Goal: Task Accomplishment & Management: Manage account settings

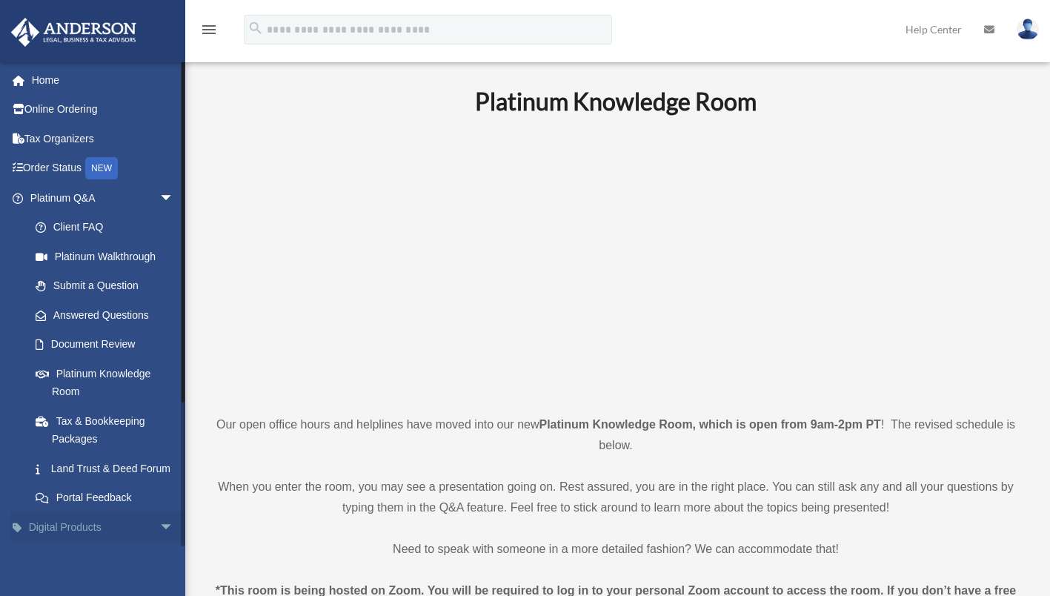
click at [159, 542] on span "arrow_drop_down" at bounding box center [174, 527] width 30 height 30
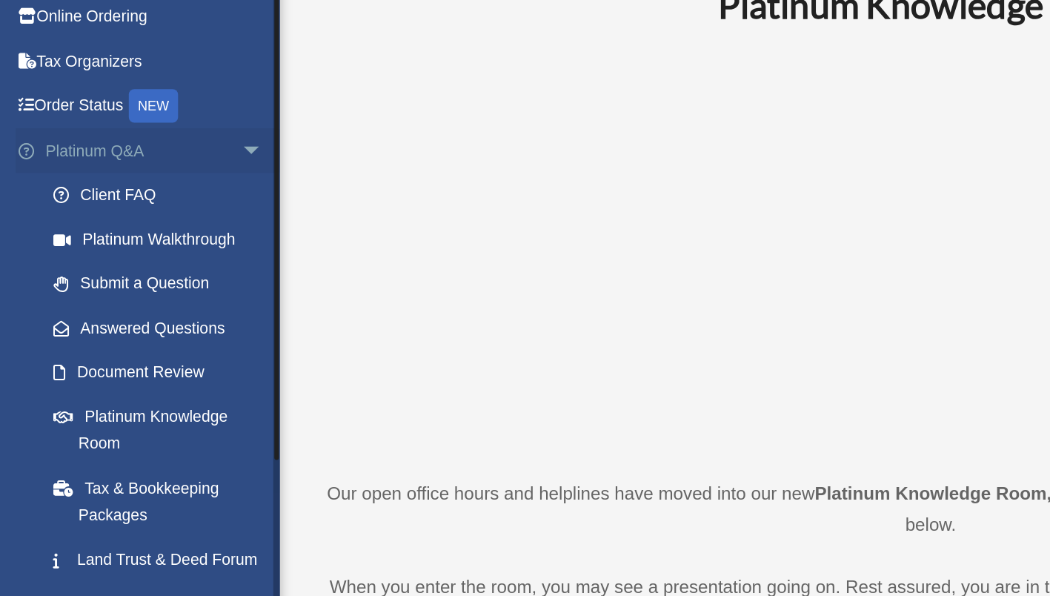
click at [159, 193] on span "arrow_drop_down" at bounding box center [174, 198] width 30 height 30
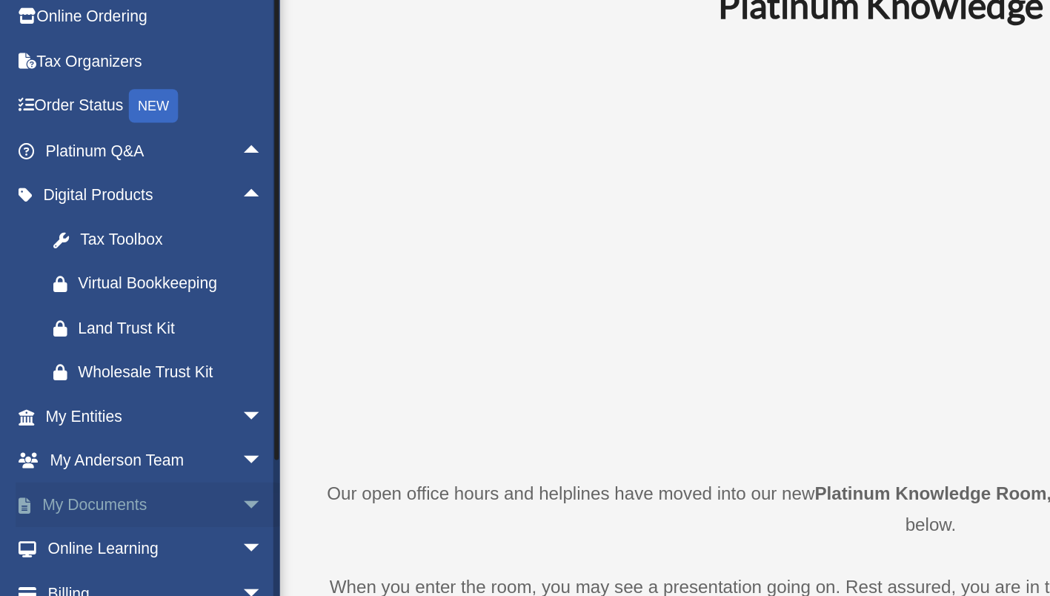
click at [159, 428] on span "arrow_drop_down" at bounding box center [174, 432] width 30 height 30
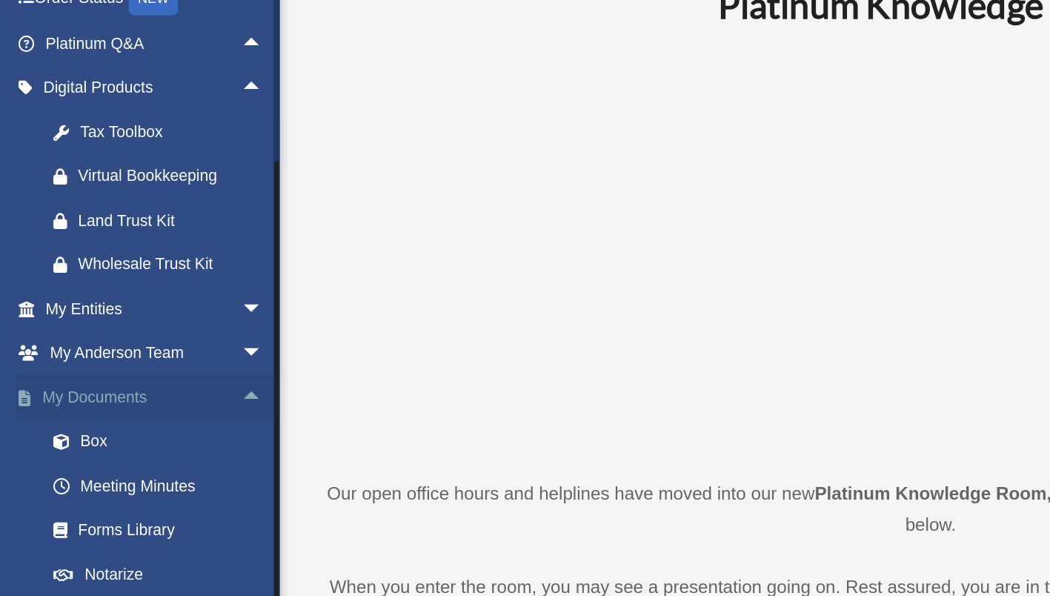
scroll to position [108, 0]
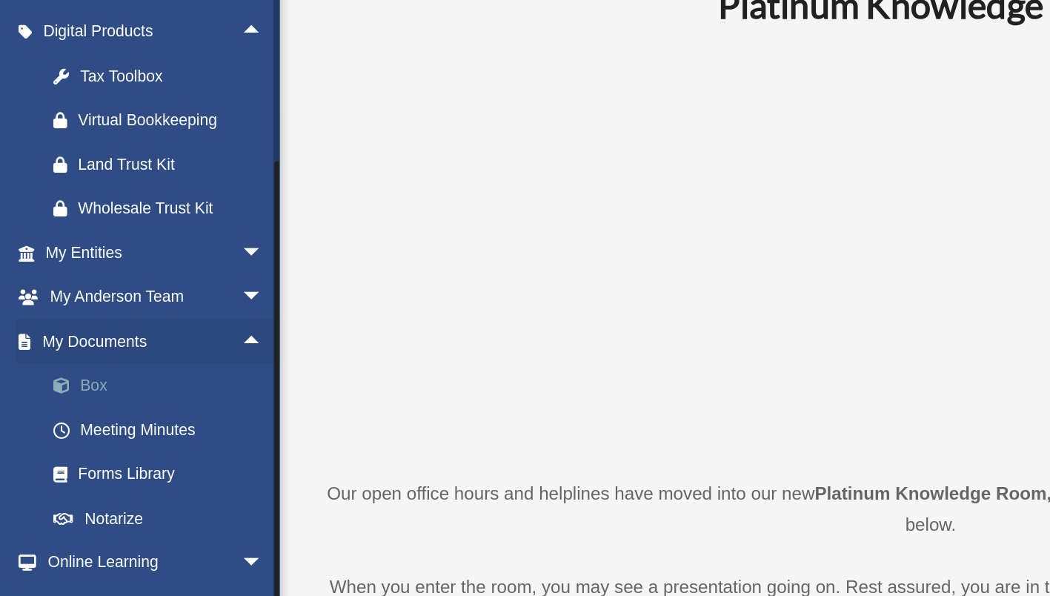
click at [64, 349] on link "Box" at bounding box center [109, 353] width 176 height 30
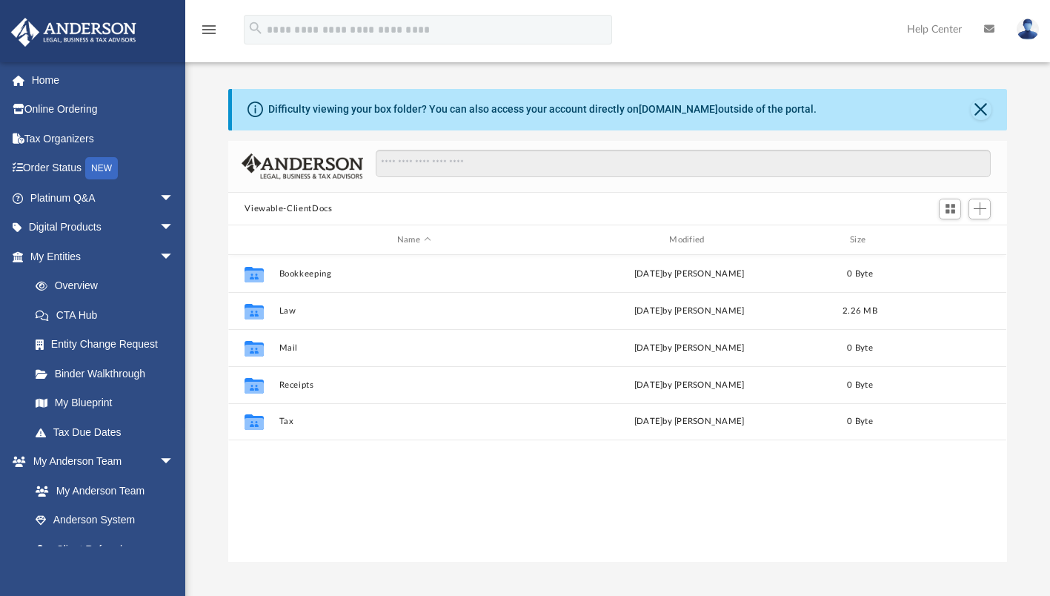
scroll to position [325, 767]
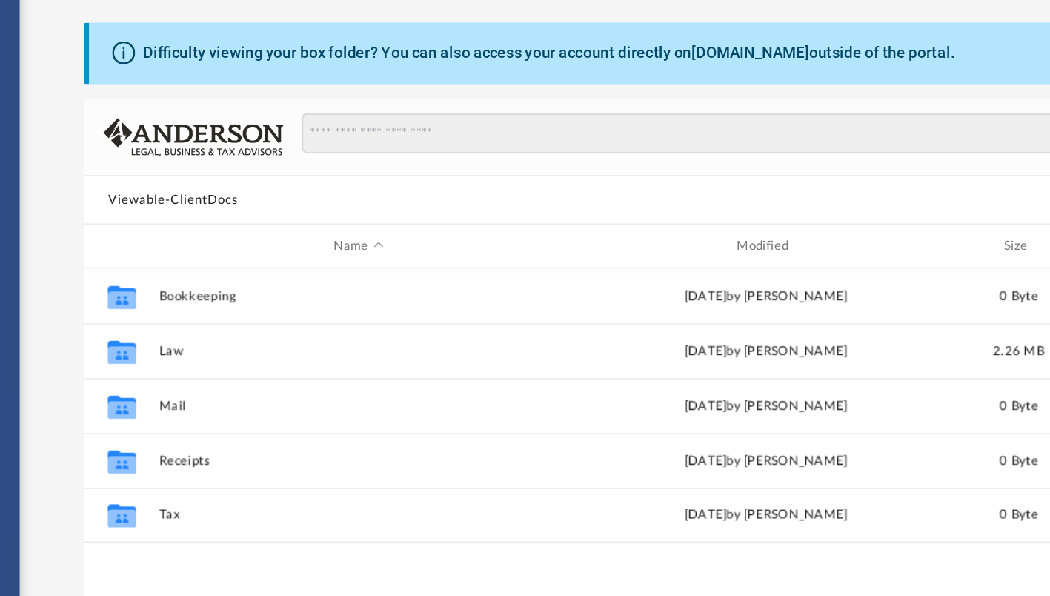
click at [318, 204] on button "Viewable-ClientDocs" at bounding box center [287, 208] width 87 height 13
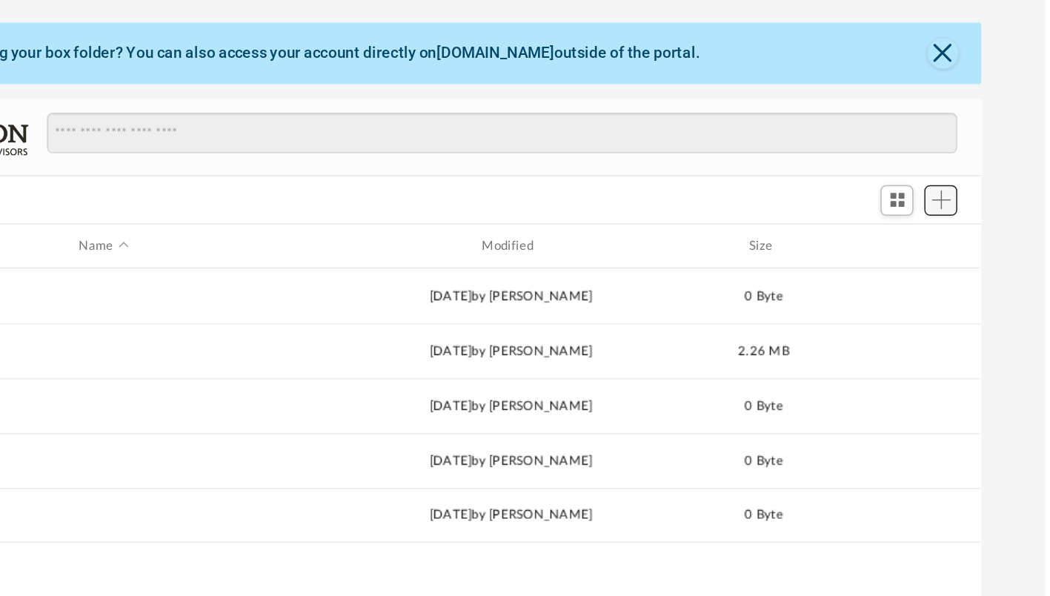
click at [982, 208] on span "Add" at bounding box center [979, 208] width 13 height 13
click at [963, 237] on li "Upload" at bounding box center [958, 238] width 47 height 16
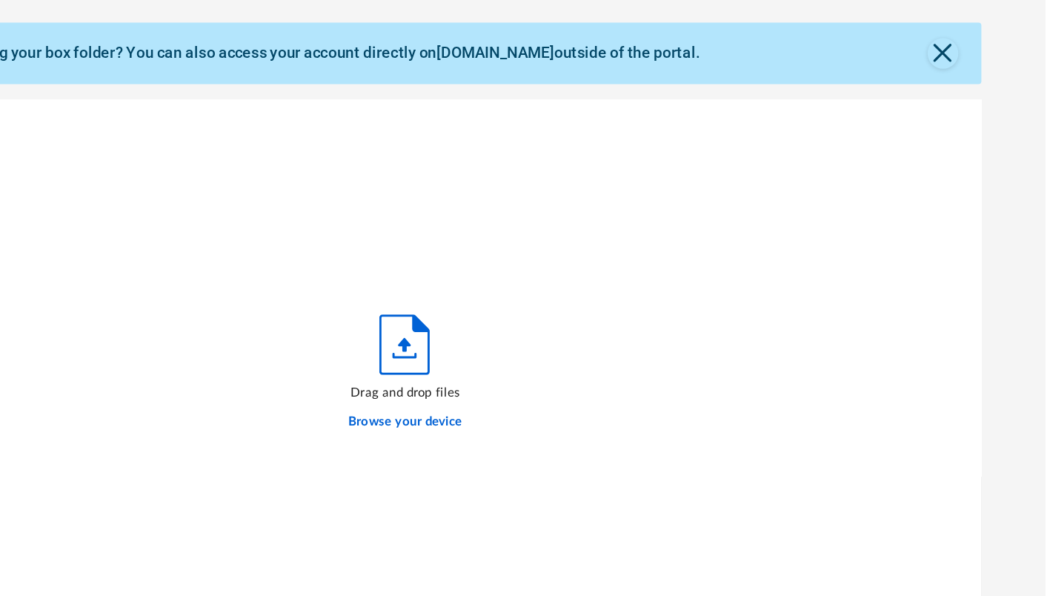
scroll to position [364, 767]
click at [643, 362] on label "Browse your device" at bounding box center [617, 358] width 77 height 13
click at [0, 0] on input "Browse your device" at bounding box center [0, 0] width 0 height 0
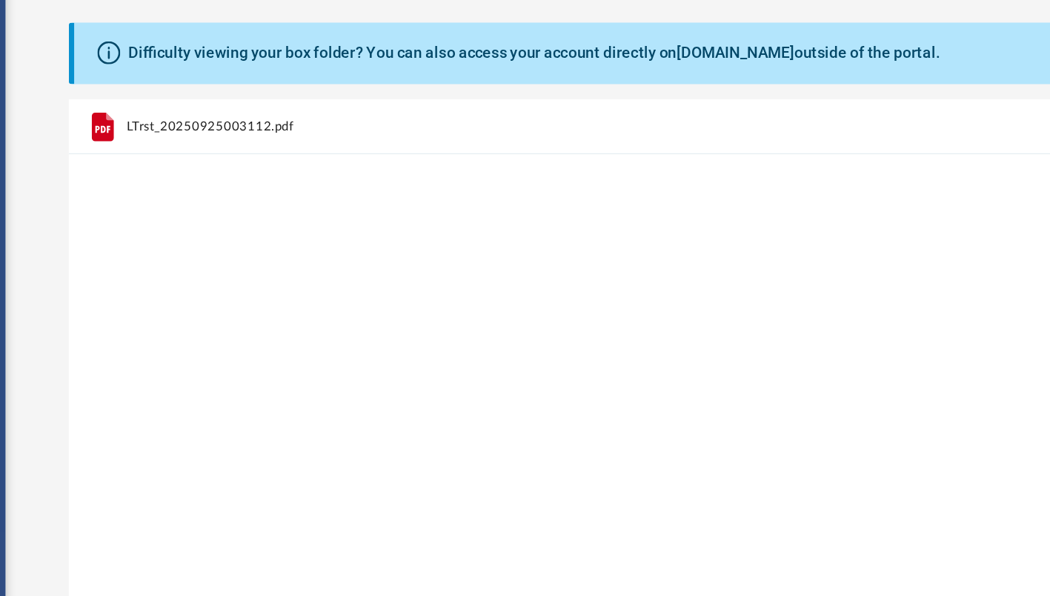
click at [310, 157] on span "LTrst_20250925003112.pdf" at bounding box center [323, 159] width 113 height 10
click at [259, 160] on icon "grid" at bounding box center [251, 159] width 24 height 24
click at [345, 156] on span "LTrst_20250925003112.pdf" at bounding box center [323, 159] width 113 height 10
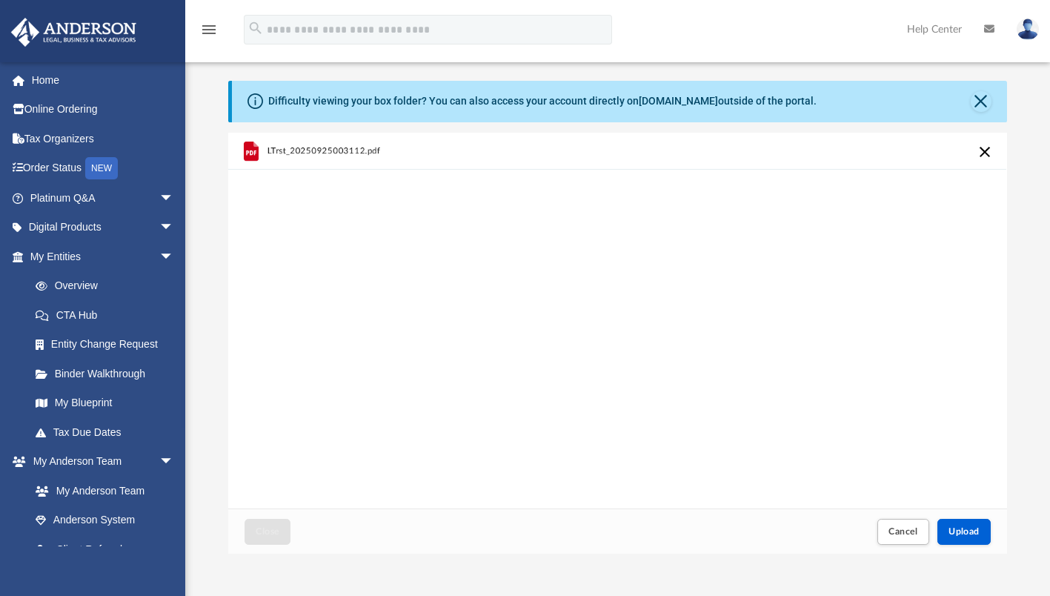
scroll to position [40, 0]
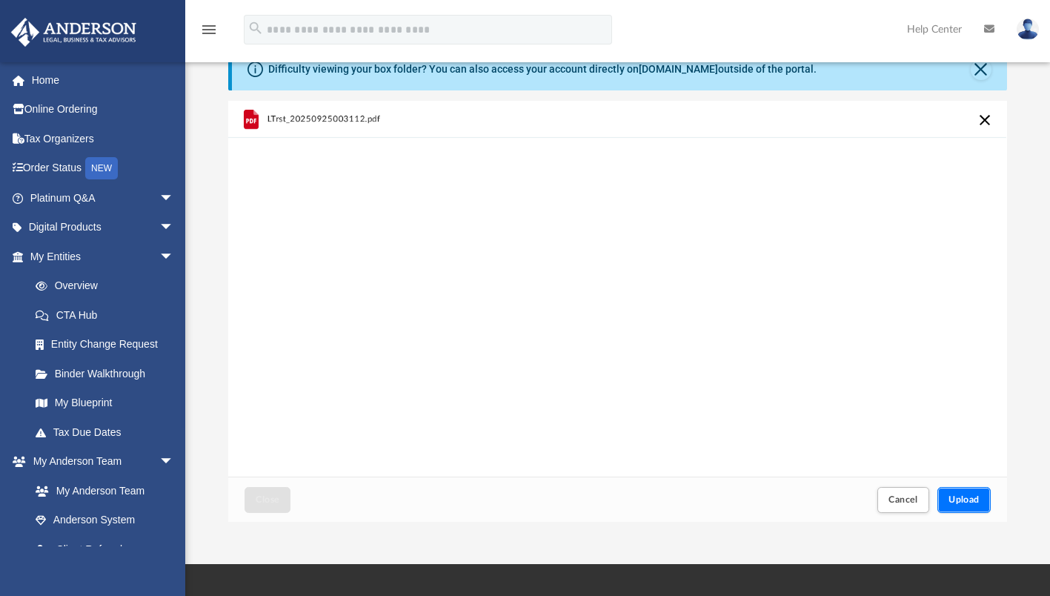
click at [961, 497] on span "Upload" at bounding box center [963, 499] width 31 height 9
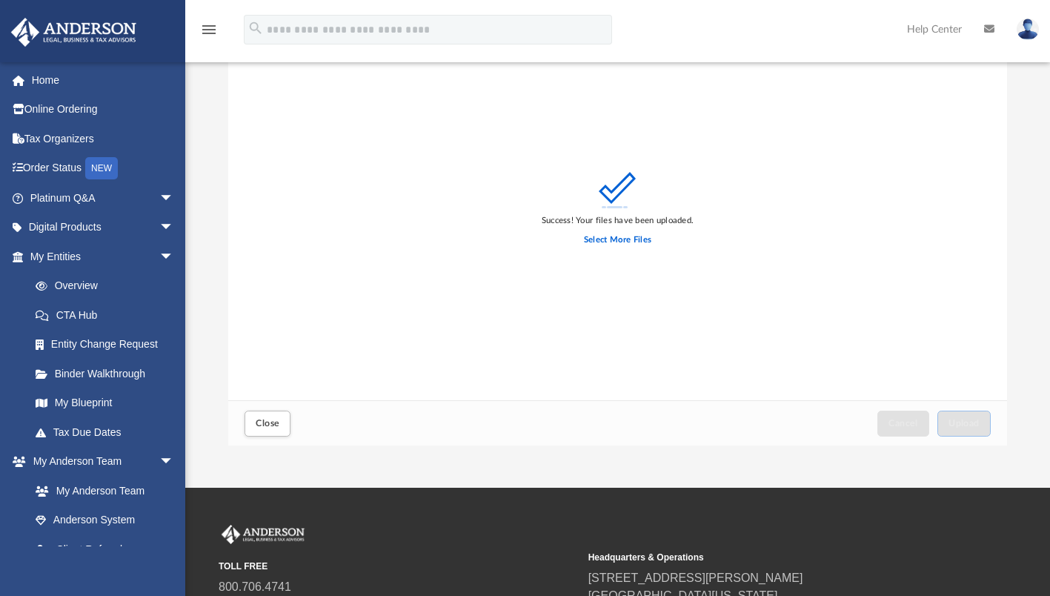
scroll to position [116, 0]
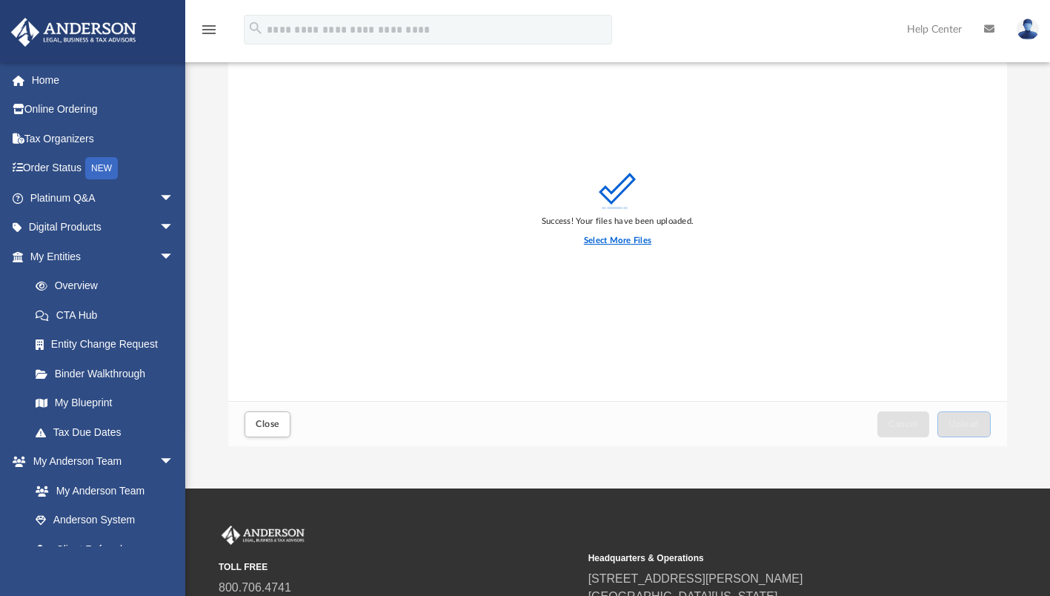
click at [630, 241] on label "Select More Files" at bounding box center [617, 240] width 67 height 13
click at [0, 0] on input "Select More Files" at bounding box center [0, 0] width 0 height 0
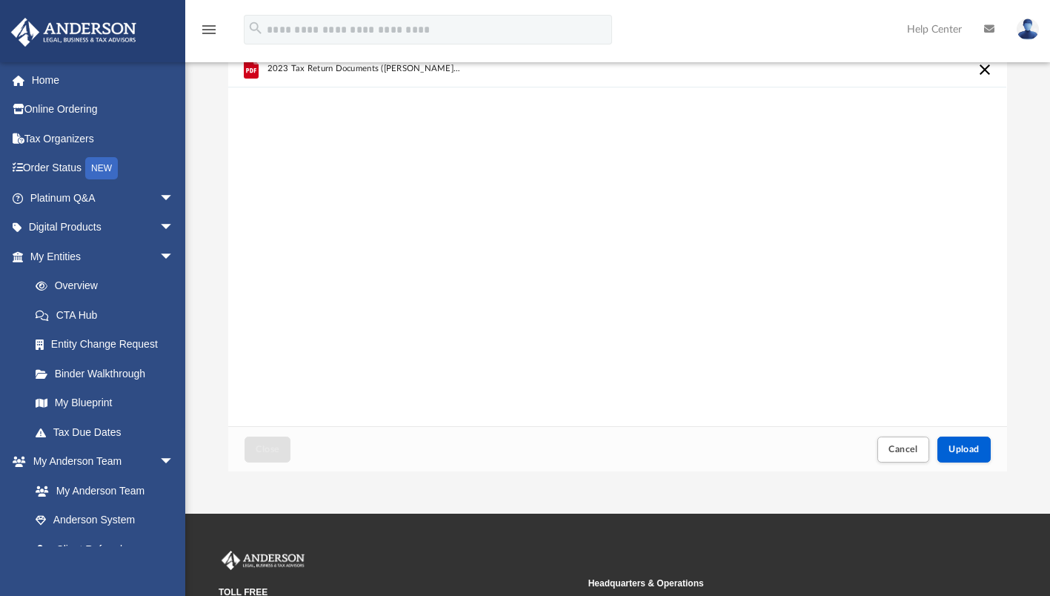
scroll to position [91, 0]
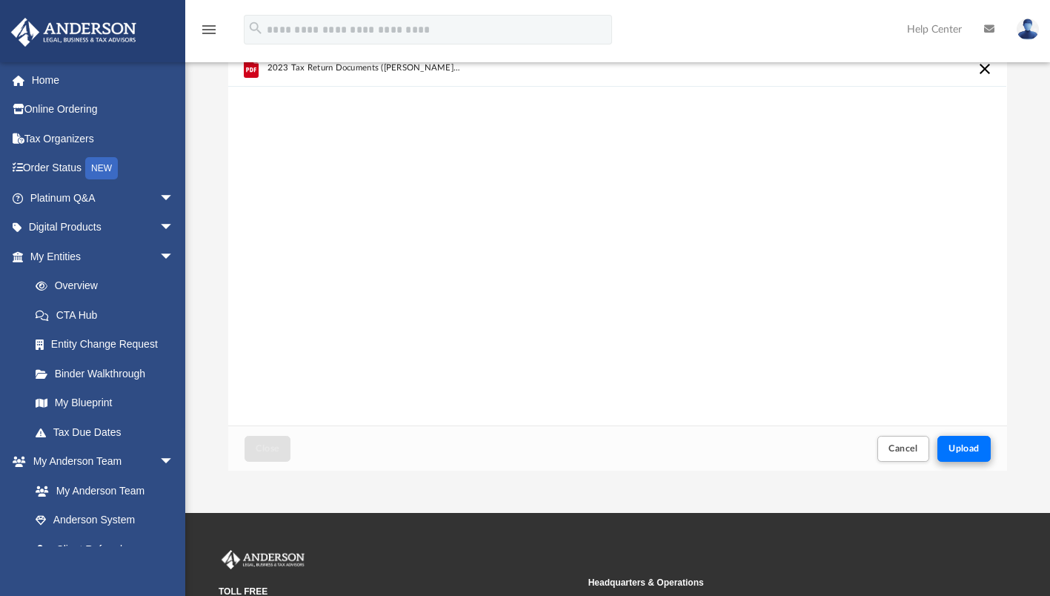
click at [970, 448] on span "Upload" at bounding box center [963, 448] width 31 height 9
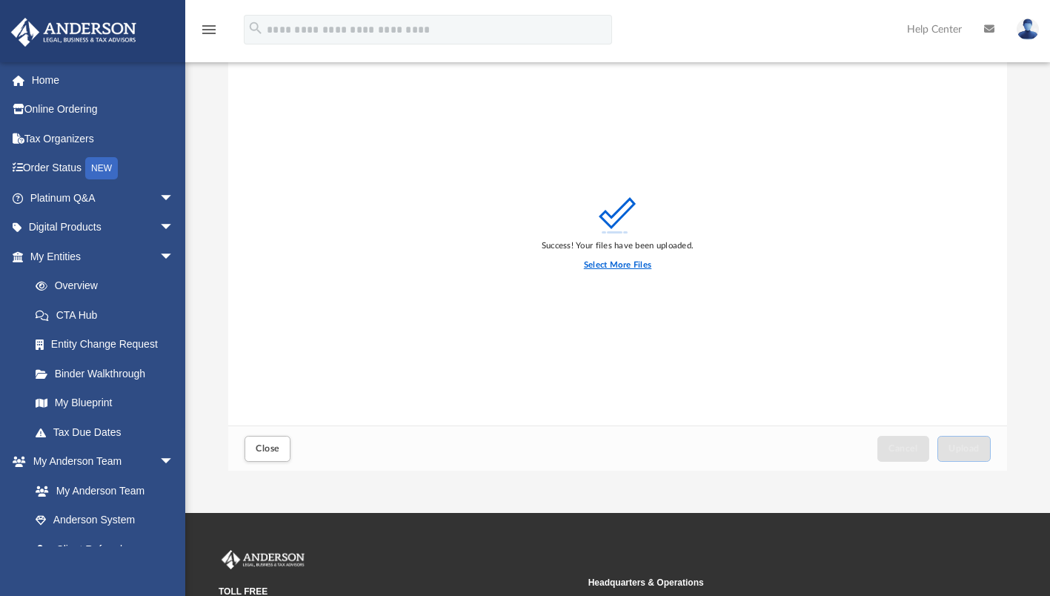
click at [616, 259] on label "Select More Files" at bounding box center [617, 264] width 67 height 13
click at [0, 0] on input "Select More Files" at bounding box center [0, 0] width 0 height 0
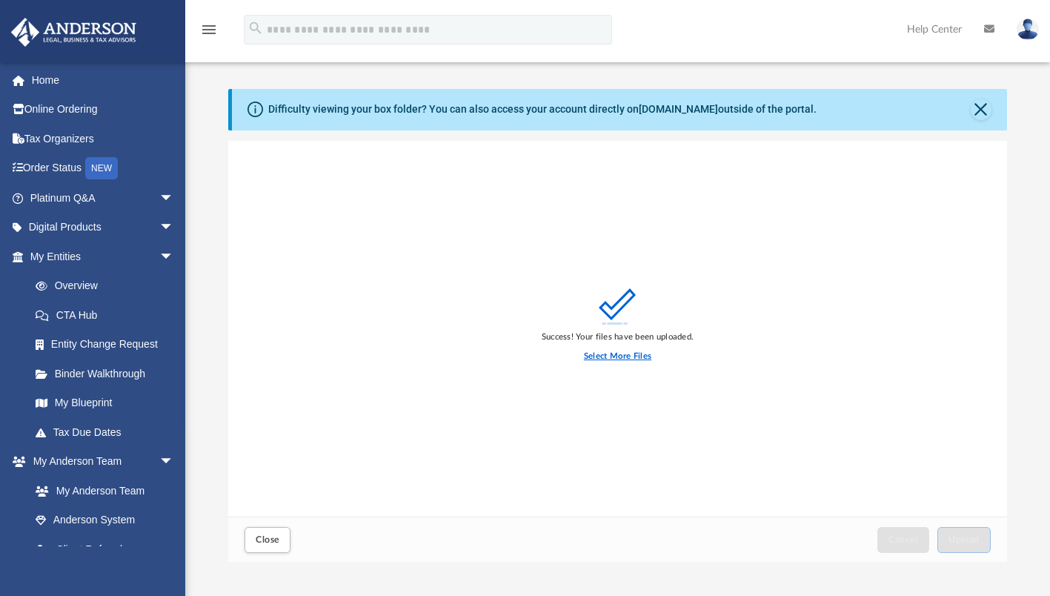
scroll to position [0, 0]
click at [1025, 31] on img at bounding box center [1027, 29] width 22 height 21
click at [203, 33] on icon "menu" at bounding box center [209, 30] width 18 height 18
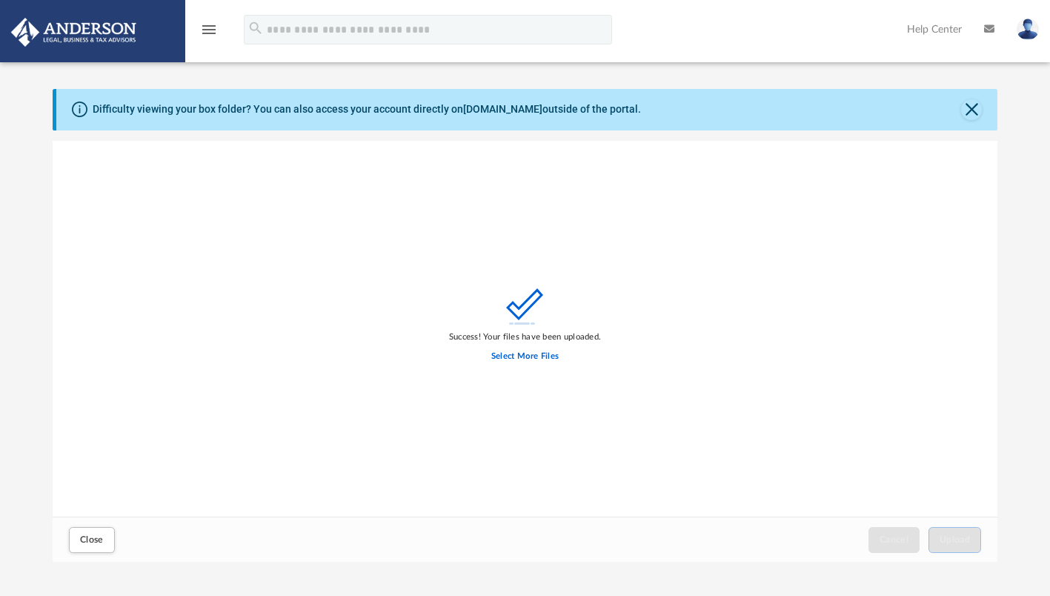
scroll to position [364, 933]
click at [214, 25] on icon "menu" at bounding box center [209, 30] width 18 height 18
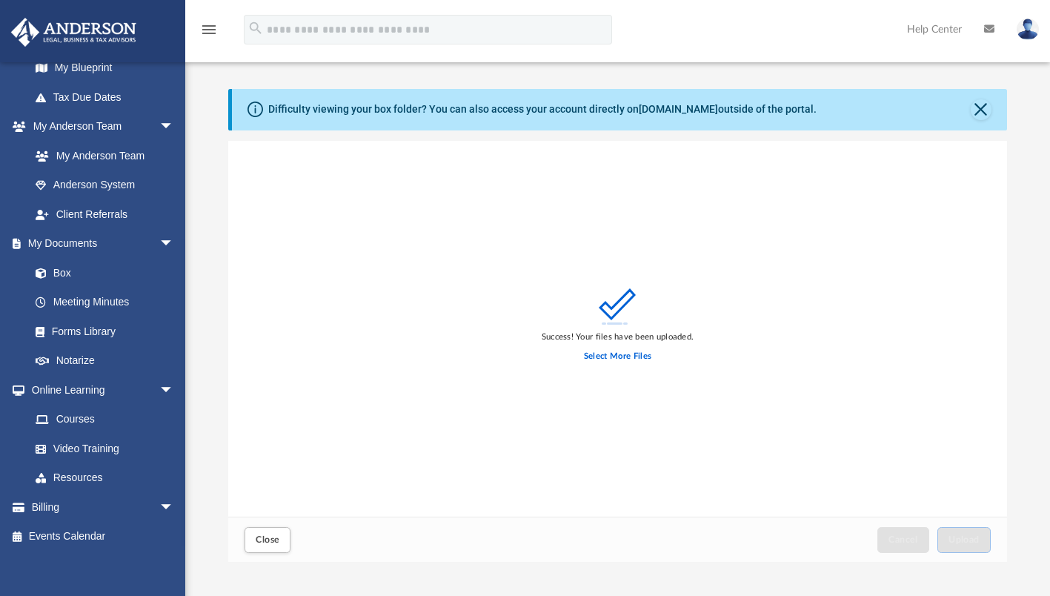
scroll to position [342, 0]
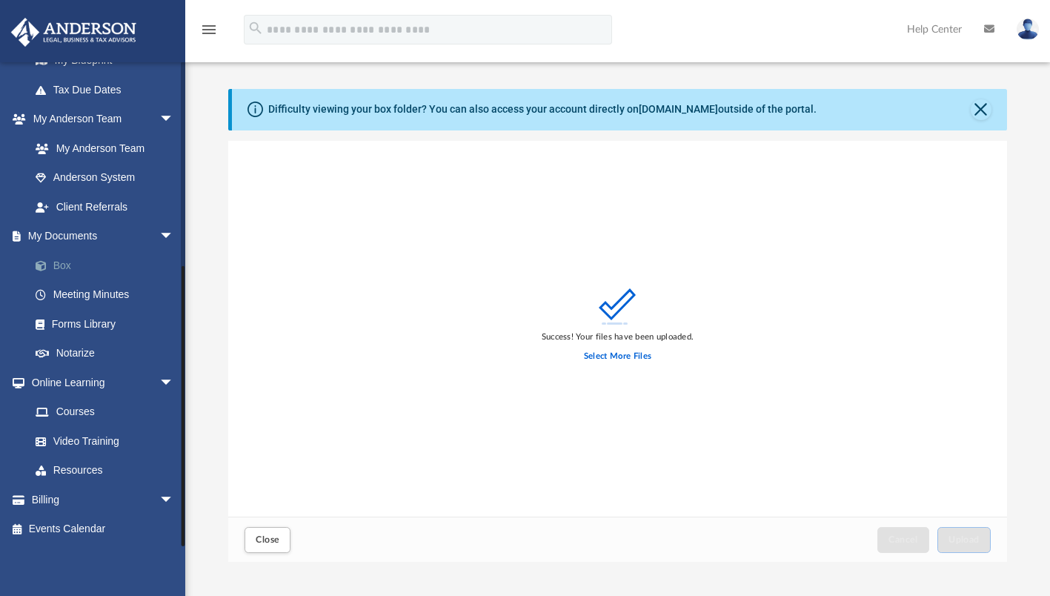
click at [67, 264] on link "Box" at bounding box center [109, 265] width 176 height 30
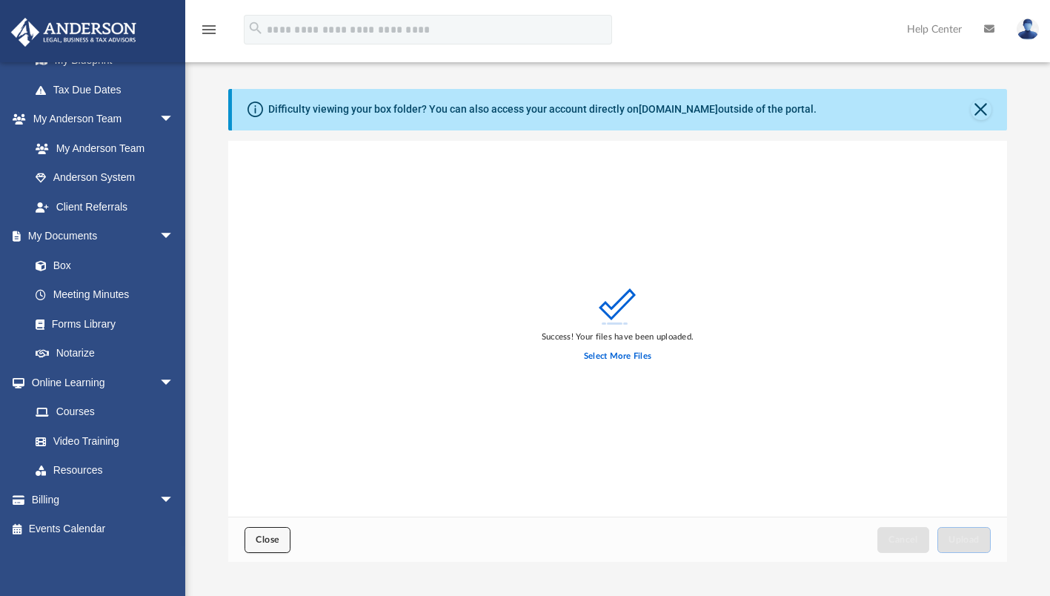
click at [270, 537] on span "Close" at bounding box center [268, 539] width 24 height 9
click at [272, 537] on div "Collaborated Folder Bookkeeping [DATE] by [PERSON_NAME] 0 Byte Collaborated Fol…" at bounding box center [617, 408] width 778 height 307
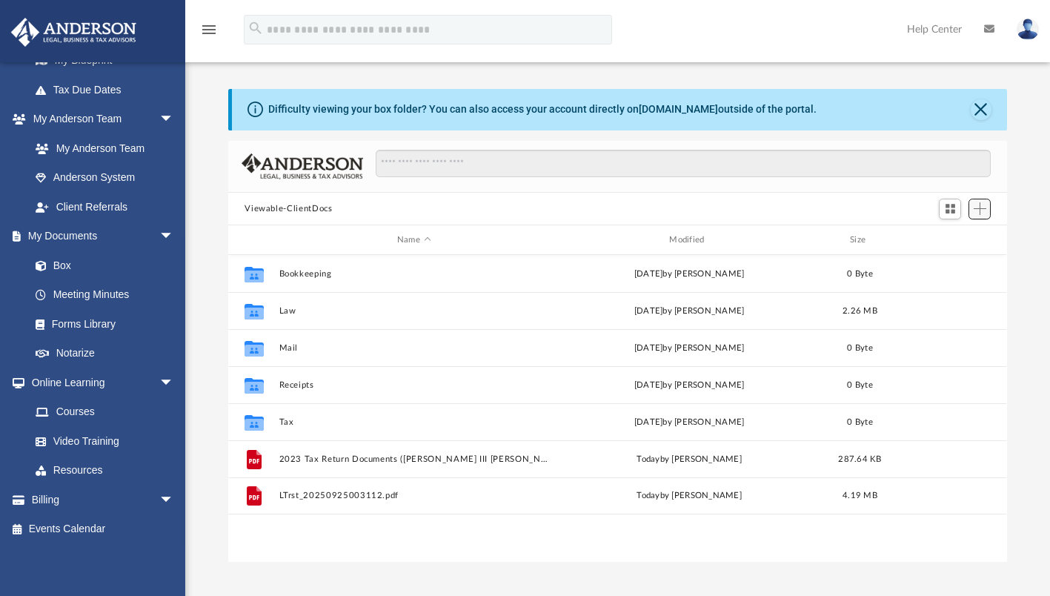
click at [980, 207] on span "Add" at bounding box center [979, 208] width 13 height 13
click at [945, 232] on li "Upload" at bounding box center [958, 238] width 47 height 16
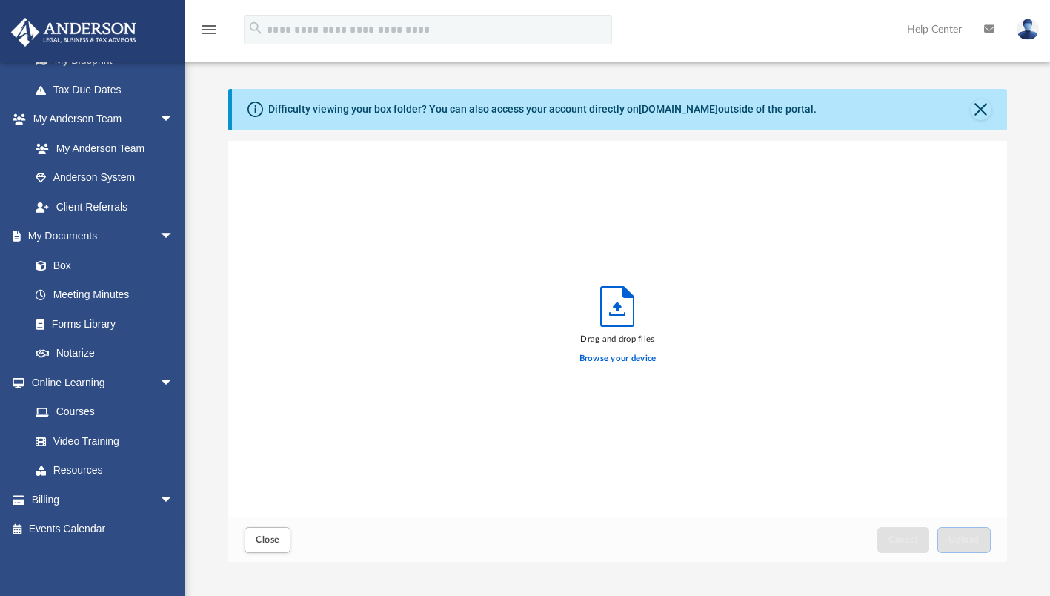
scroll to position [364, 767]
click at [622, 358] on label "Browse your device" at bounding box center [617, 358] width 77 height 13
click at [0, 0] on input "Browse your device" at bounding box center [0, 0] width 0 height 0
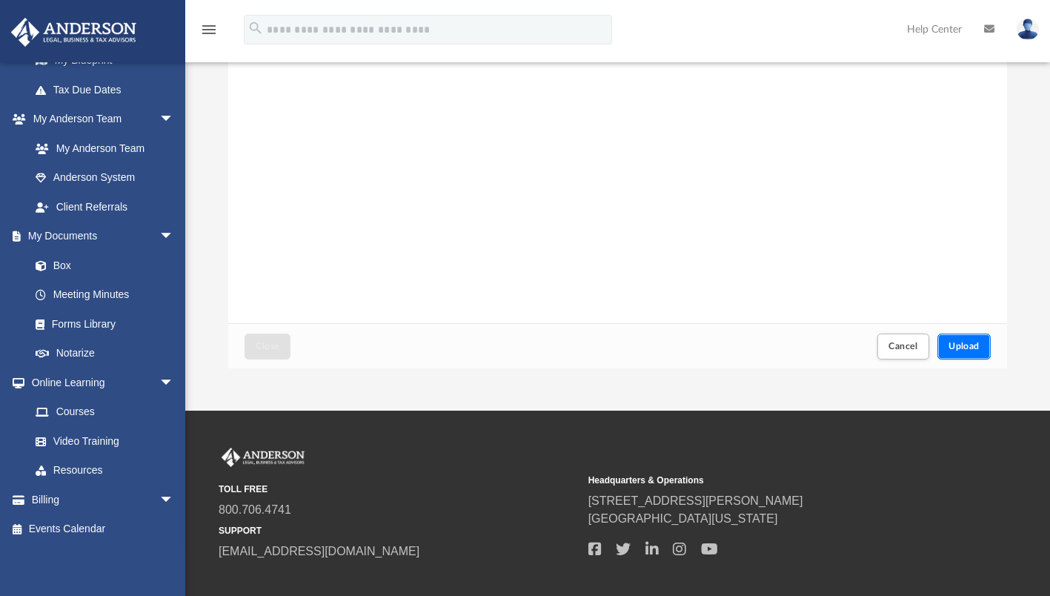
click at [974, 345] on span "Upload" at bounding box center [963, 345] width 31 height 9
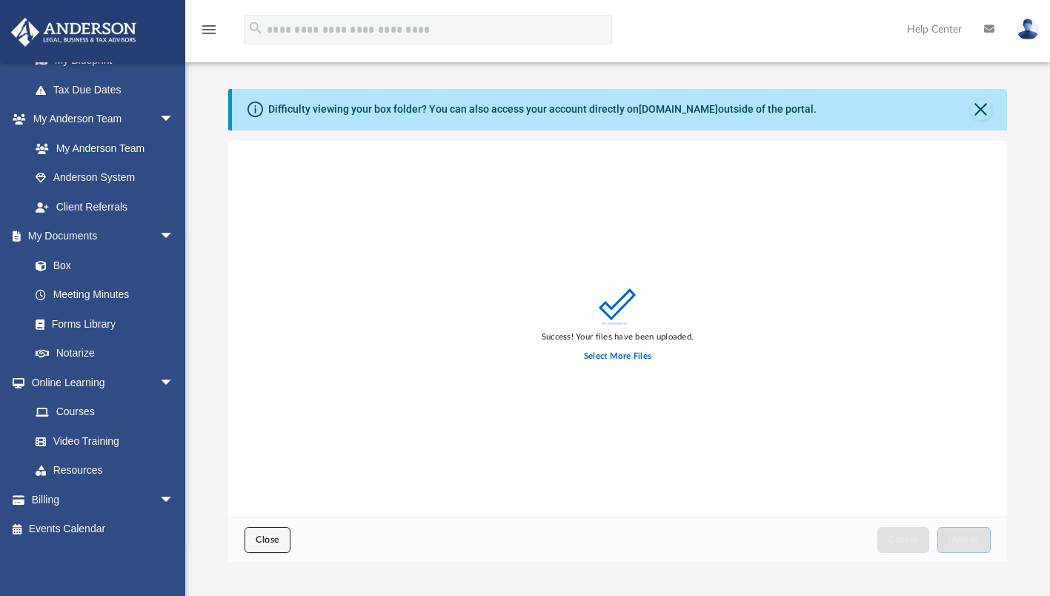
click at [265, 539] on span "Close" at bounding box center [268, 539] width 24 height 9
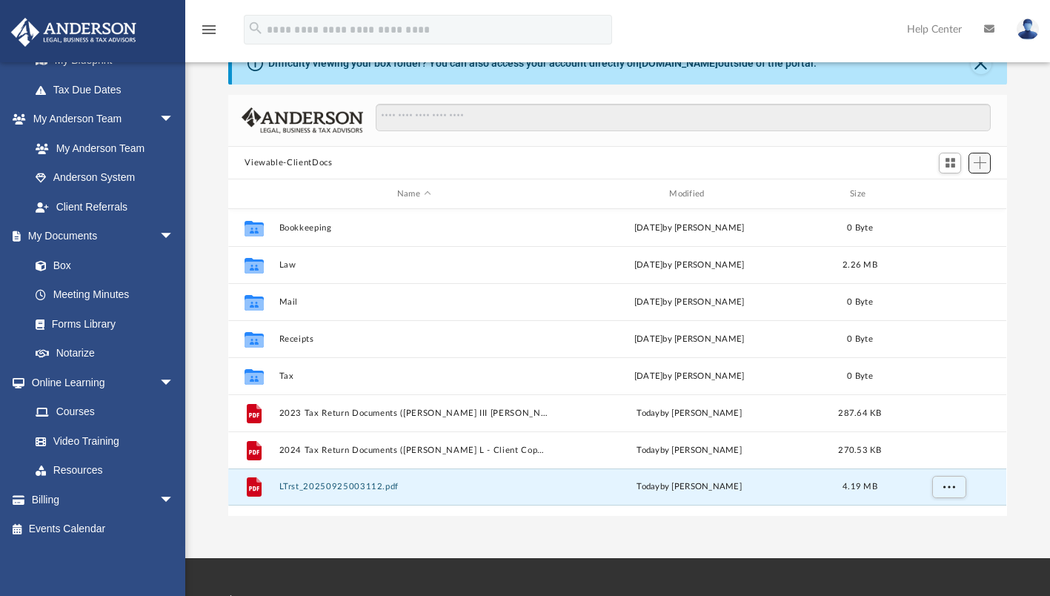
click at [981, 163] on span "Add" at bounding box center [979, 162] width 13 height 13
click at [1000, 188] on div "Name Modified Size" at bounding box center [617, 194] width 778 height 30
click at [984, 159] on span "Add" at bounding box center [979, 162] width 13 height 13
click at [954, 190] on li "Upload" at bounding box center [958, 192] width 47 height 16
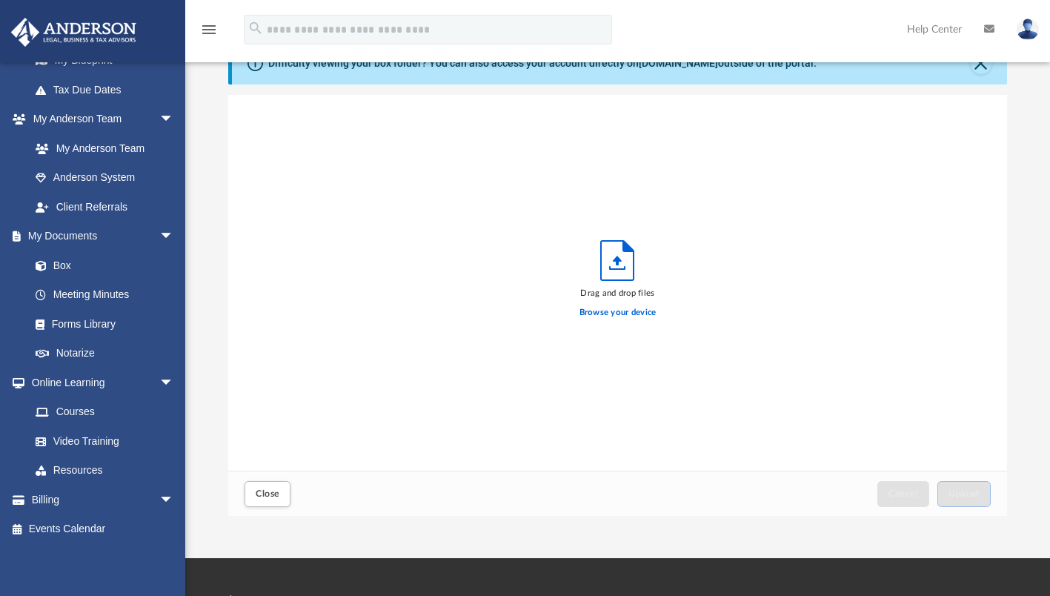
click at [614, 262] on icon "Upload" at bounding box center [617, 260] width 33 height 39
drag, startPoint x: 621, startPoint y: 267, endPoint x: 642, endPoint y: 270, distance: 20.9
click at [642, 270] on div "Drag and drop files Browse your device" at bounding box center [617, 283] width 77 height 86
click at [631, 314] on label "Browse your device" at bounding box center [617, 312] width 77 height 13
click at [0, 0] on input "Browse your device" at bounding box center [0, 0] width 0 height 0
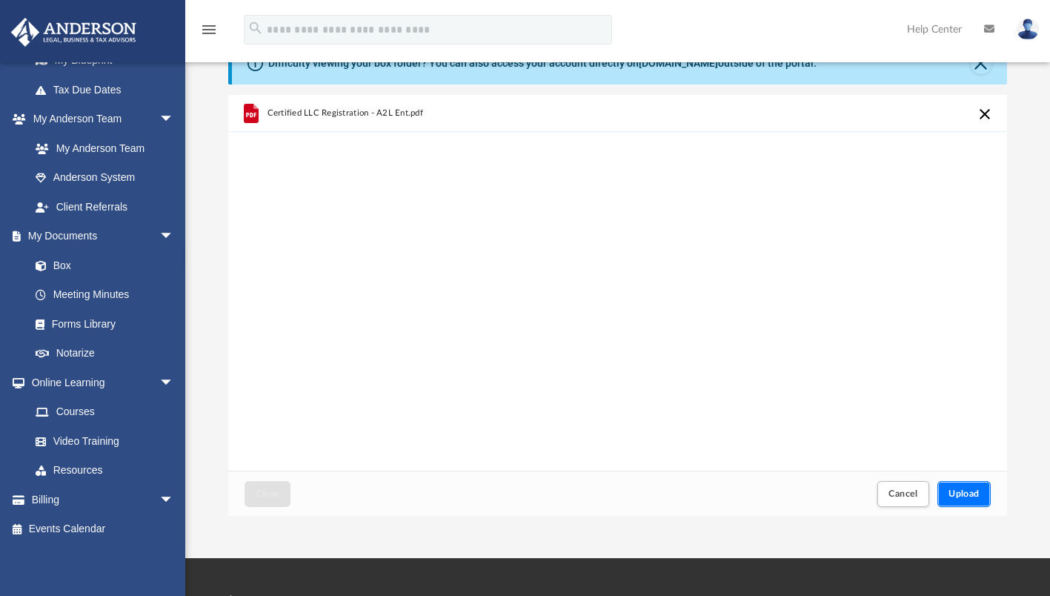
click at [978, 491] on span "Upload" at bounding box center [963, 493] width 31 height 9
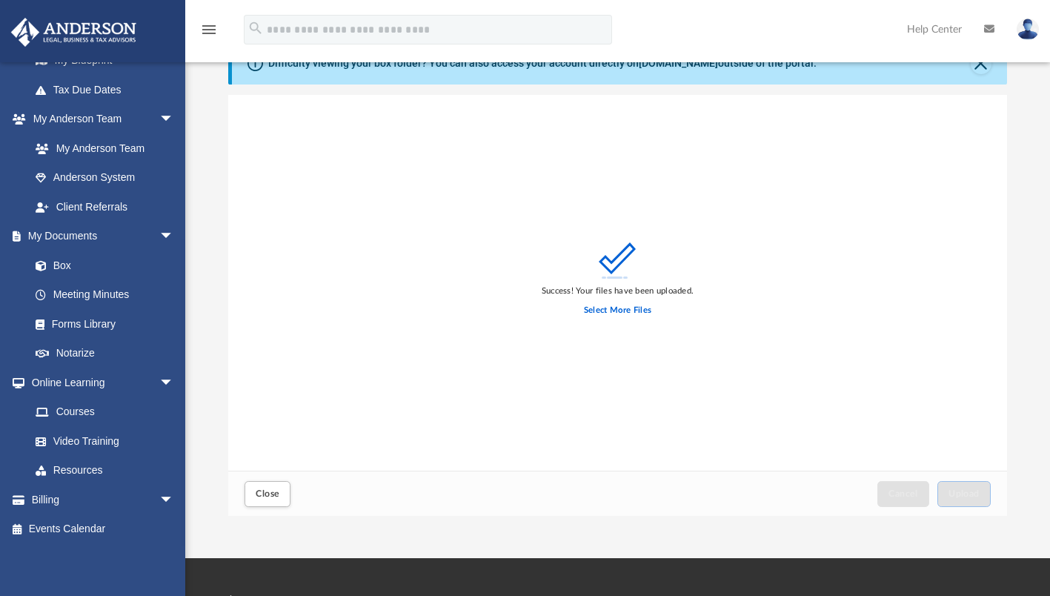
click at [1036, 33] on img at bounding box center [1027, 29] width 22 height 21
click at [1027, 34] on img at bounding box center [1027, 29] width 22 height 21
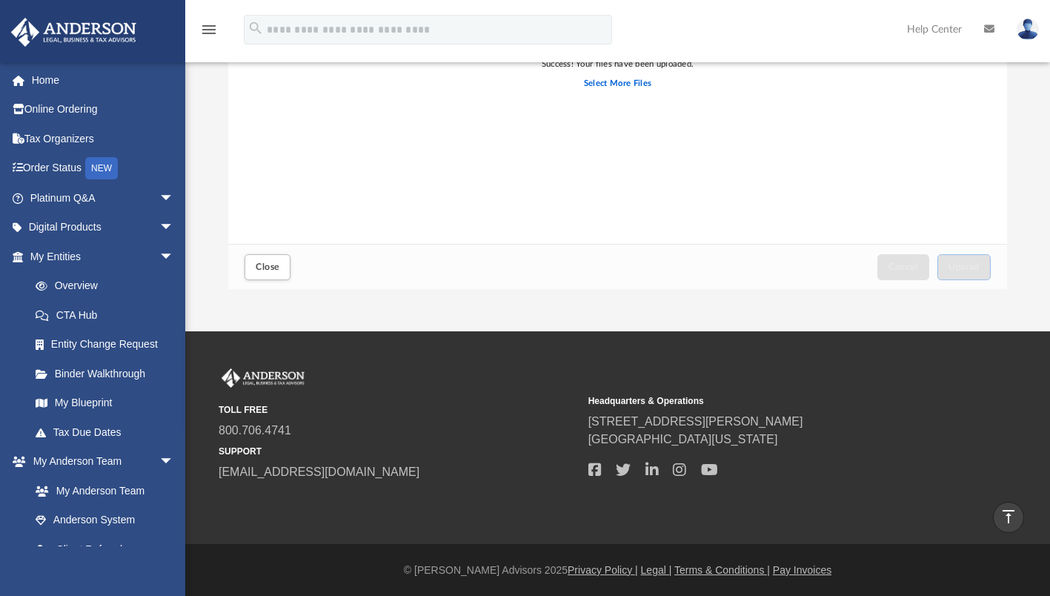
scroll to position [342, 0]
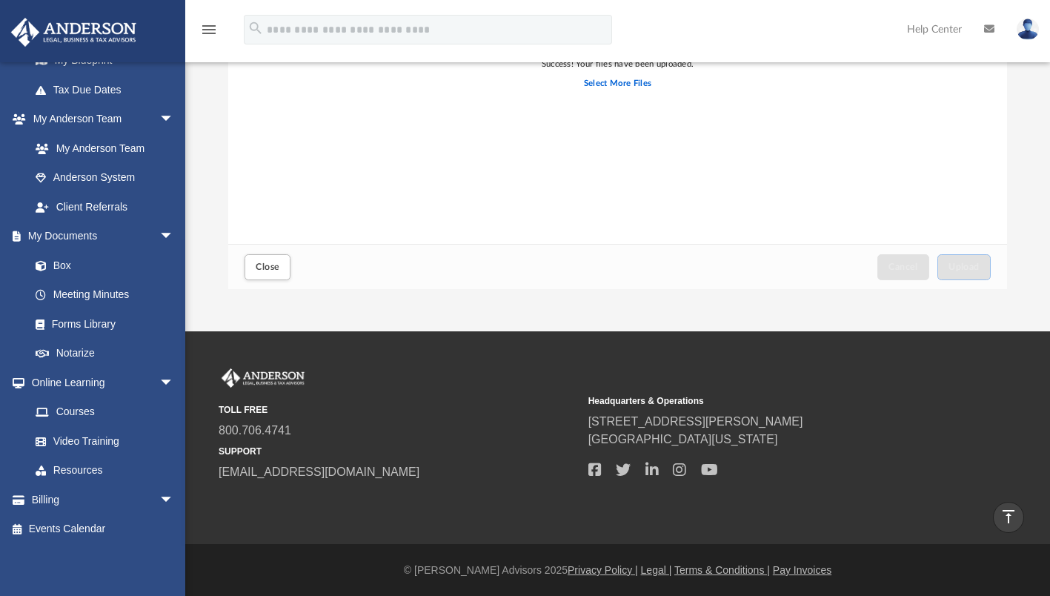
click at [1007, 41] on link at bounding box center [1027, 28] width 44 height 65
click at [1031, 33] on img at bounding box center [1027, 29] width 22 height 21
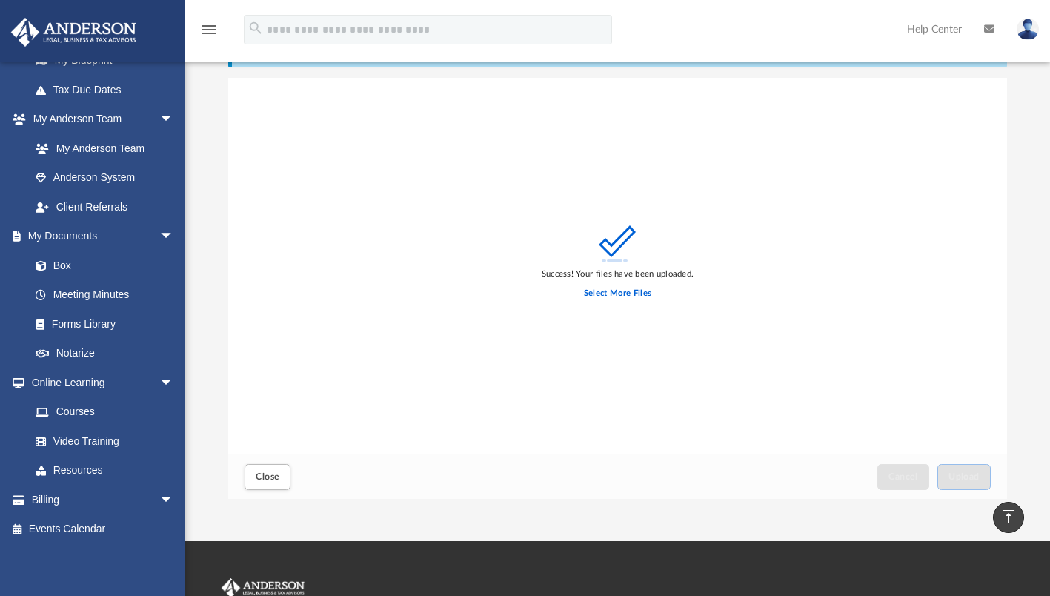
scroll to position [0, 0]
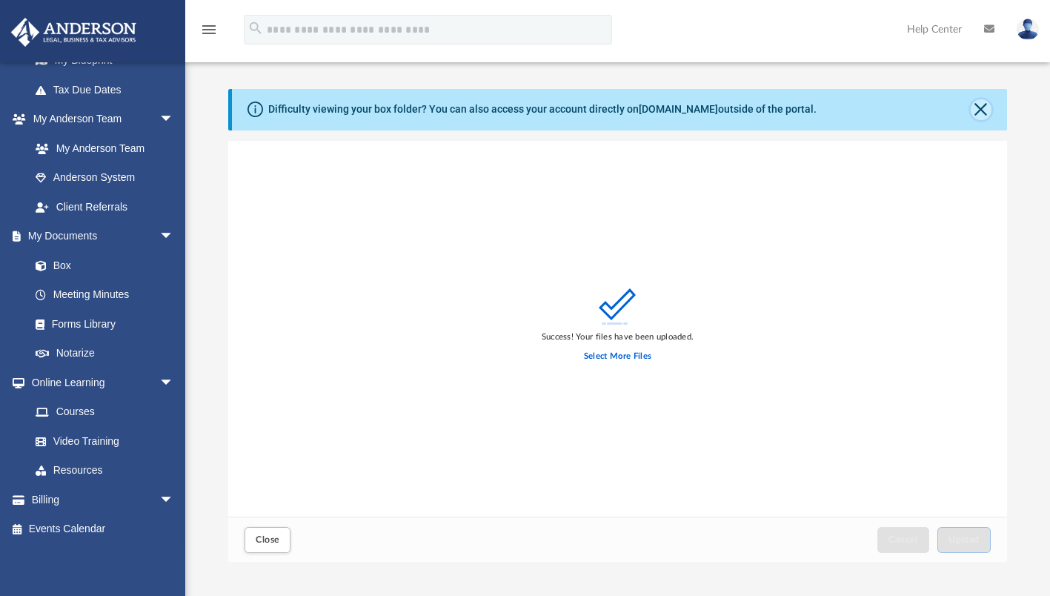
click at [986, 108] on button "Close" at bounding box center [980, 109] width 21 height 21
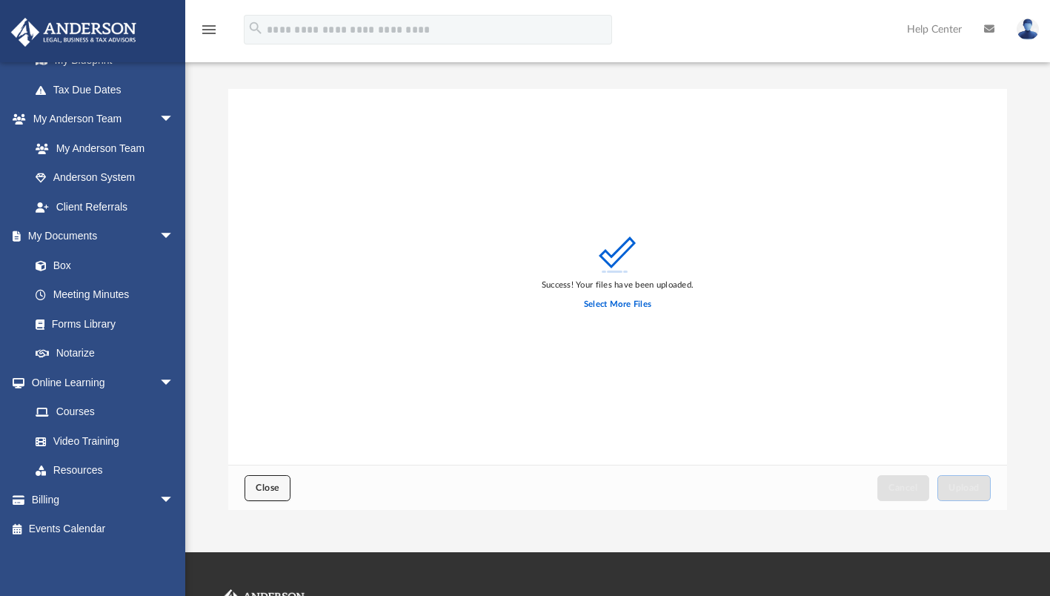
click at [264, 488] on span "Close" at bounding box center [268, 487] width 24 height 9
click at [267, 487] on span "Close" at bounding box center [268, 487] width 24 height 9
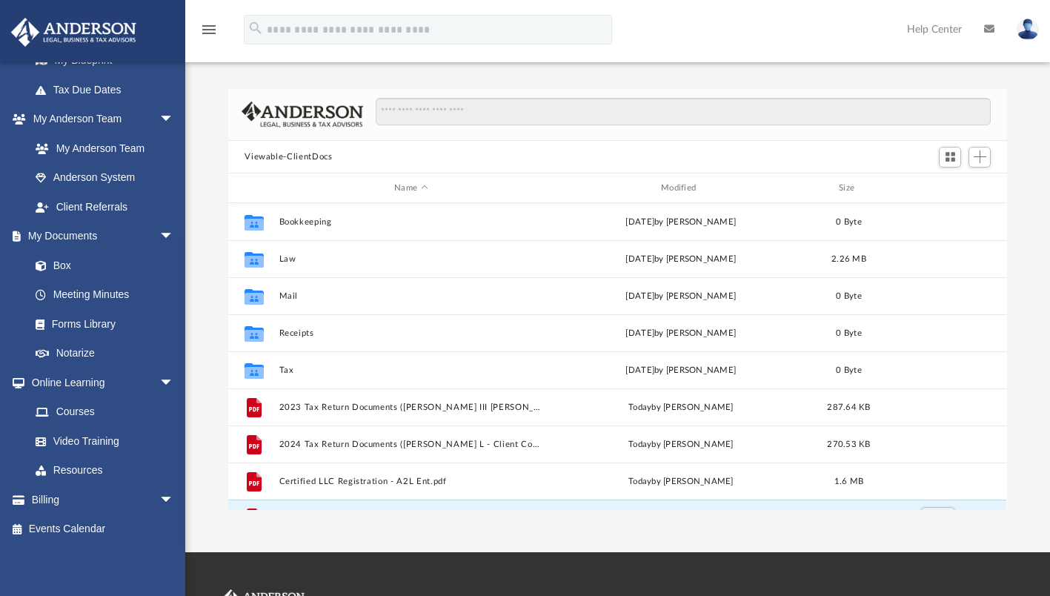
click at [212, 29] on icon "menu" at bounding box center [209, 30] width 18 height 18
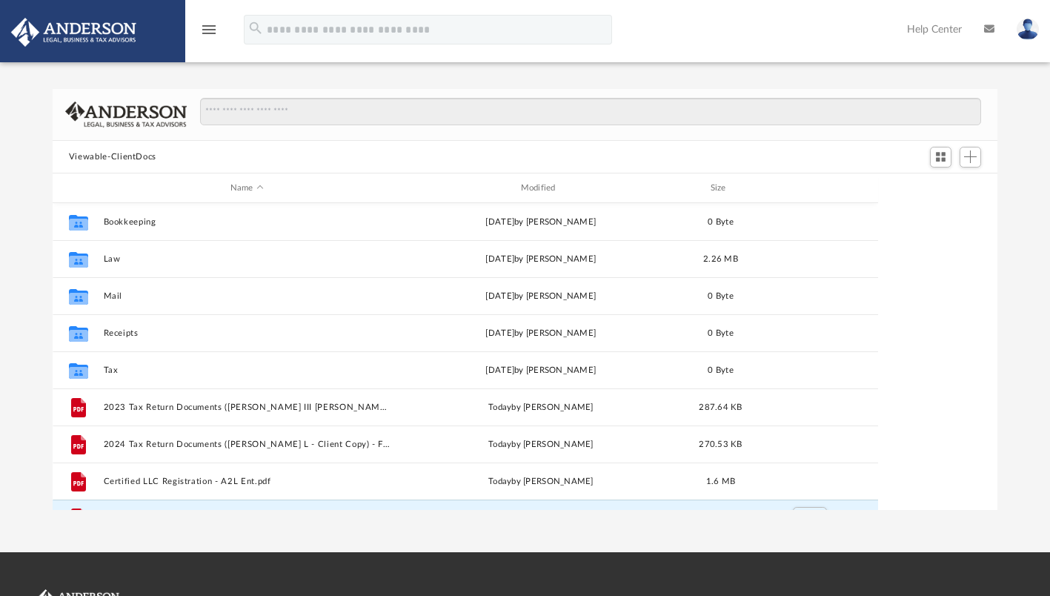
scroll to position [325, 933]
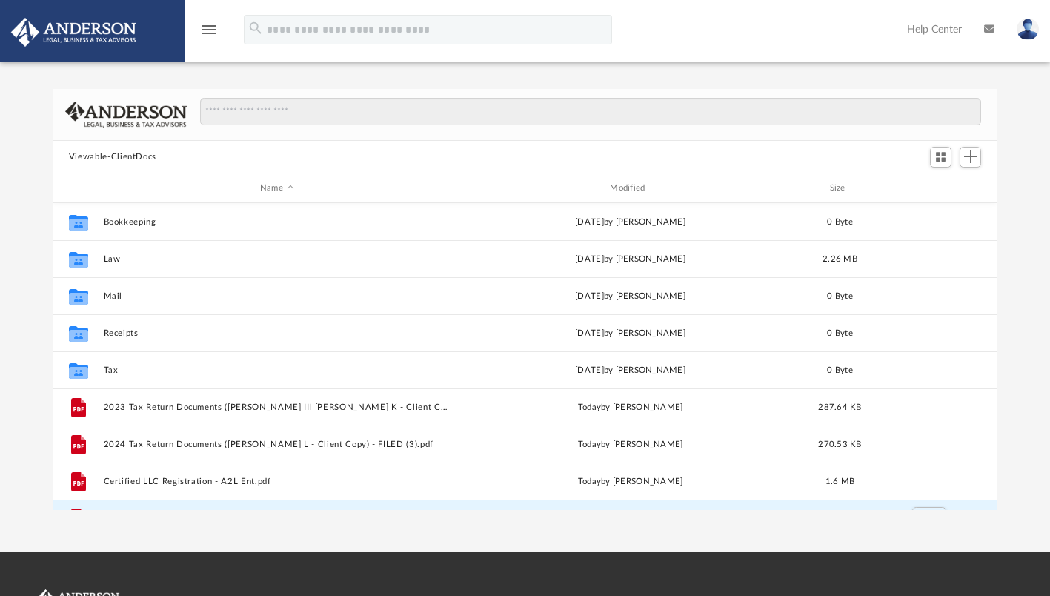
click at [211, 25] on icon "menu" at bounding box center [209, 30] width 18 height 18
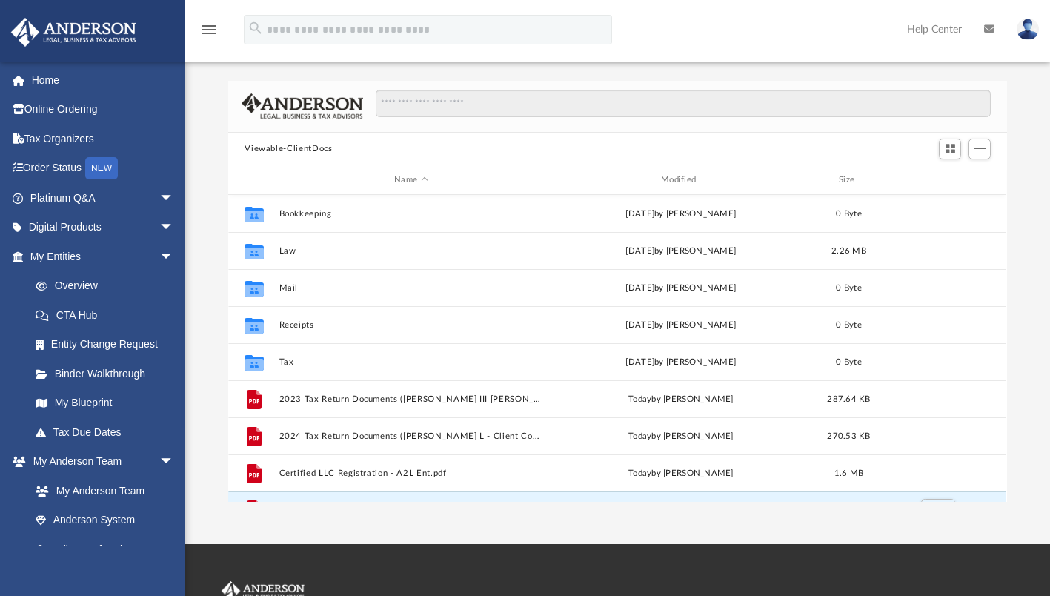
scroll to position [0, 0]
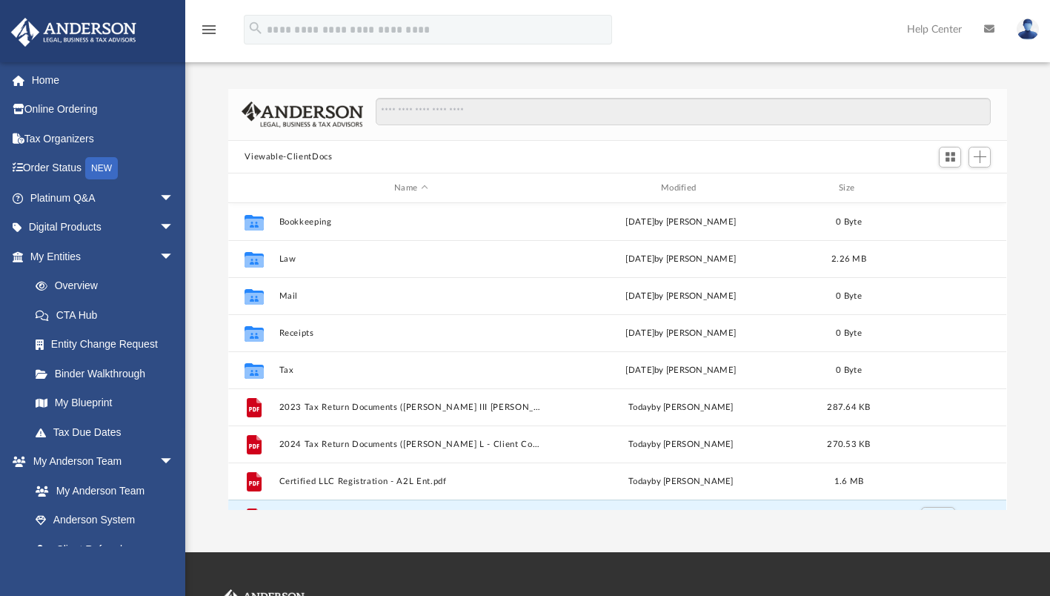
click at [1036, 34] on img at bounding box center [1027, 29] width 22 height 21
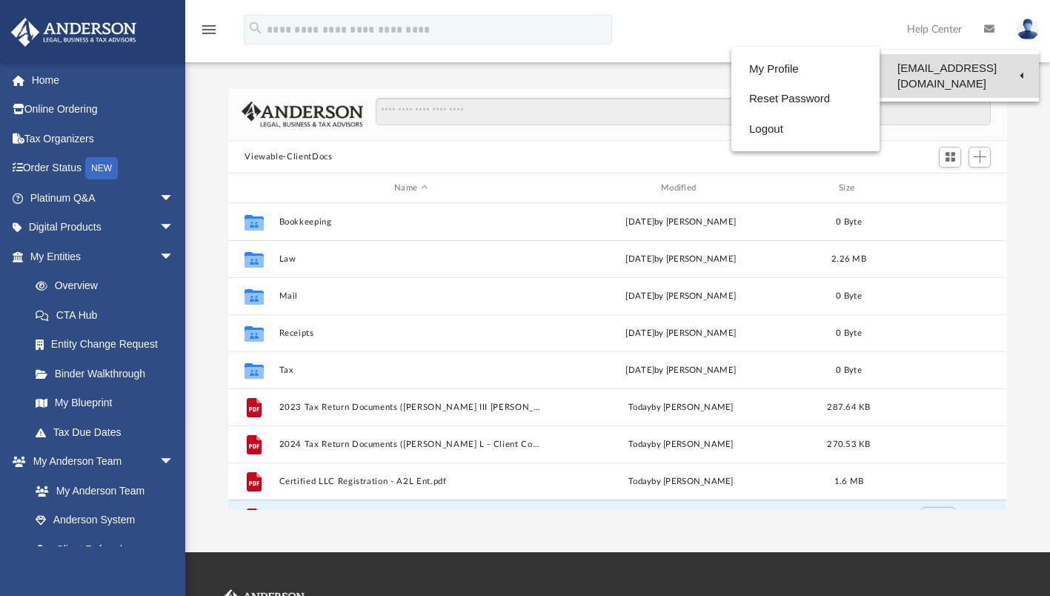
click at [985, 71] on link "[EMAIL_ADDRESS][DOMAIN_NAME]" at bounding box center [958, 76] width 159 height 44
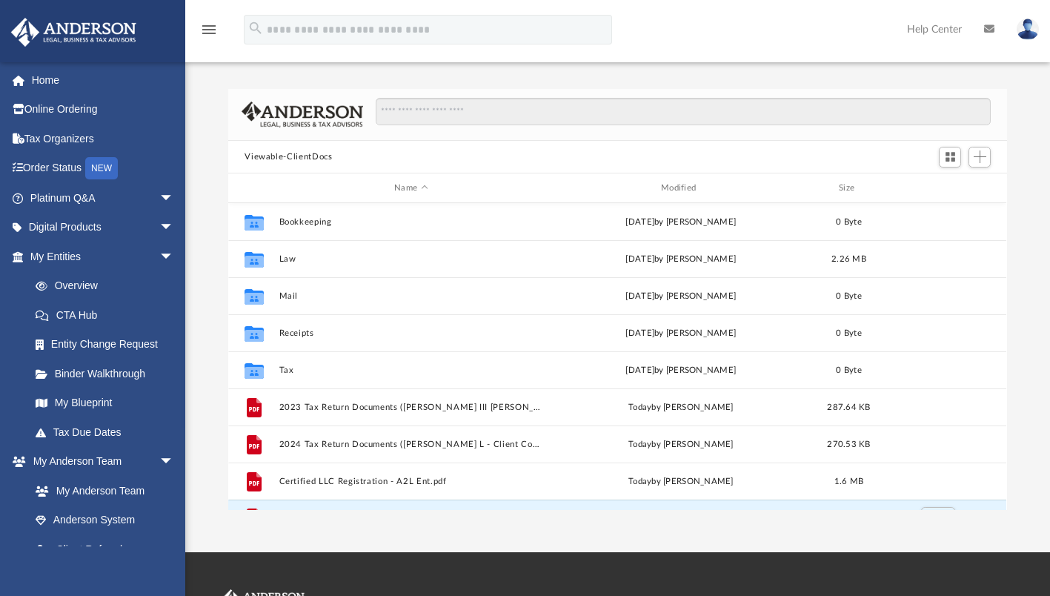
click at [1031, 30] on img at bounding box center [1027, 29] width 22 height 21
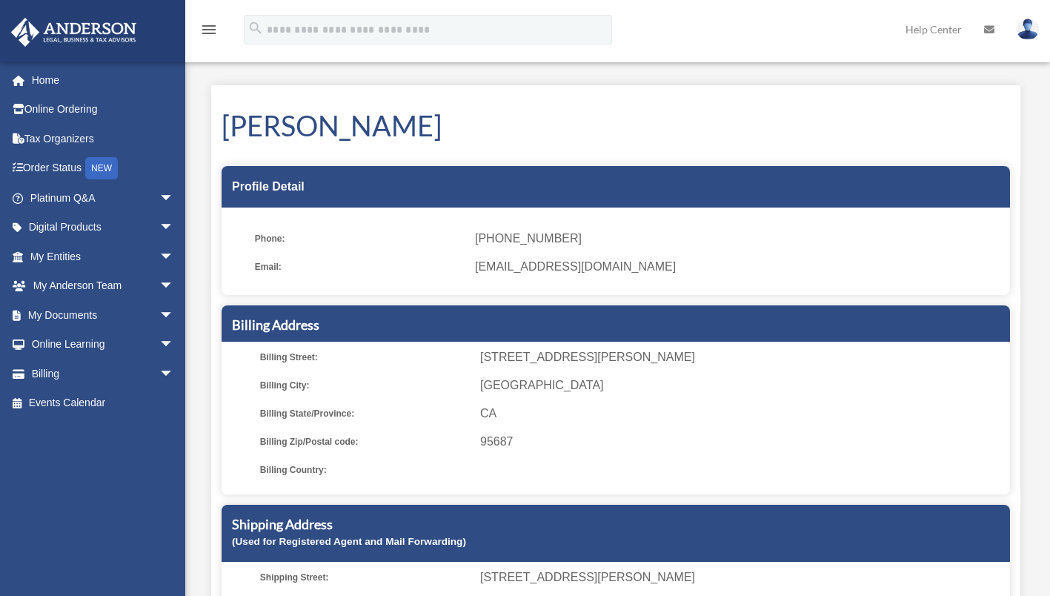
click at [216, 27] on icon "menu" at bounding box center [209, 30] width 18 height 18
